Goal: Information Seeking & Learning: Find specific fact

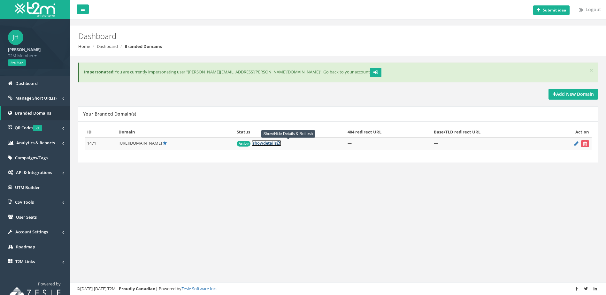
click at [282, 143] on link "[ show details ]" at bounding box center [267, 143] width 30 height 6
click at [287, 145] on link "[ show details ]" at bounding box center [272, 143] width 30 height 6
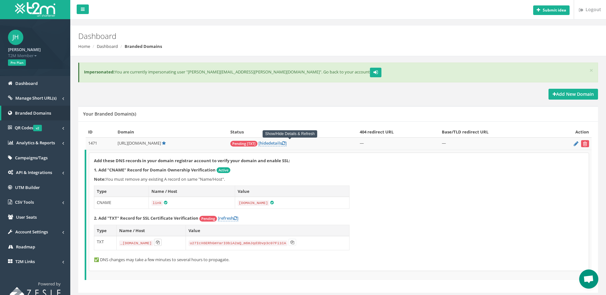
click at [162, 244] on button at bounding box center [158, 242] width 8 height 7
drag, startPoint x: 137, startPoint y: 143, endPoint x: 171, endPoint y: 142, distance: 33.9
click at [161, 142] on span "[URL][DOMAIN_NAME]" at bounding box center [139, 143] width 43 height 6
copy span "[DOMAIN_NAME]"
